Goal: Navigation & Orientation: Find specific page/section

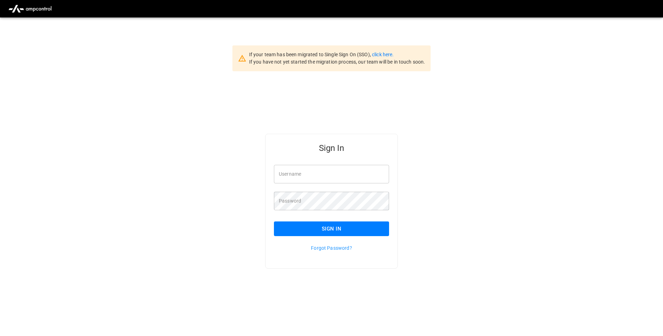
type input "**********"
click at [364, 224] on button "Sign In" at bounding box center [331, 228] width 115 height 15
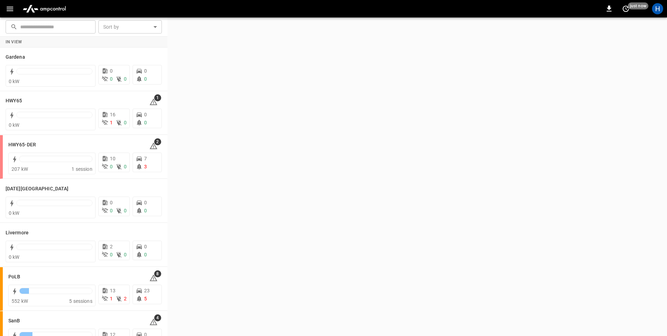
click at [9, 5] on icon "button" at bounding box center [10, 9] width 9 height 9
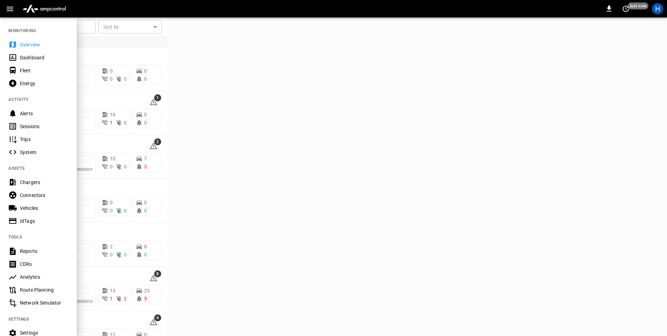
click at [37, 60] on div "Dashboard" at bounding box center [44, 57] width 48 height 7
